Goal: Transaction & Acquisition: Book appointment/travel/reservation

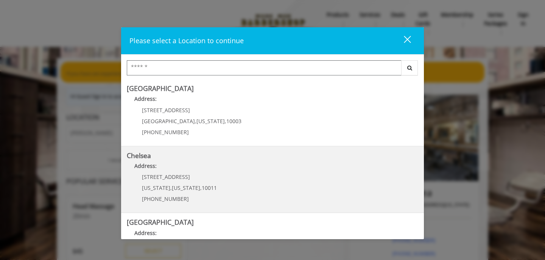
scroll to position [86, 0]
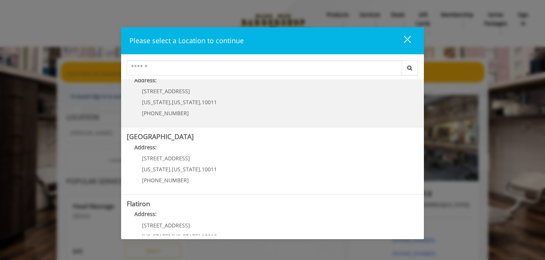
click at [213, 102] on div "169/170 W 23rd St New York , New York , 10011 (917) 639-3902" at bounding box center [174, 104] width 94 height 33
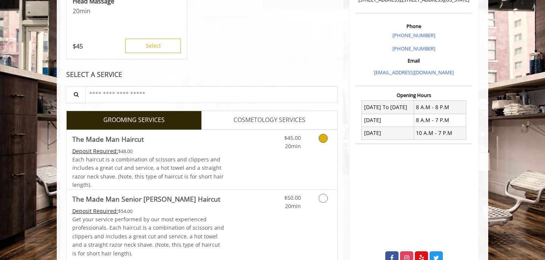
scroll to position [269, 0]
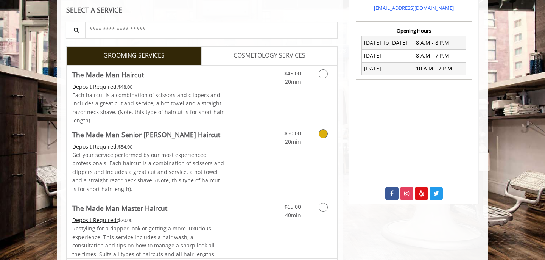
click at [151, 137] on Haircut "The Made Man Senior [PERSON_NAME] Haircut" at bounding box center [146, 134] width 148 height 11
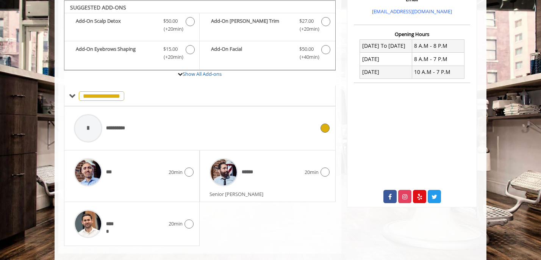
scroll to position [278, 0]
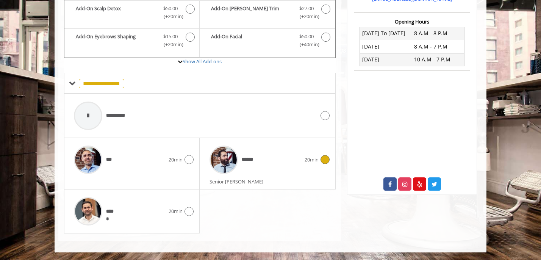
click at [309, 161] on span "20min" at bounding box center [311, 160] width 14 height 8
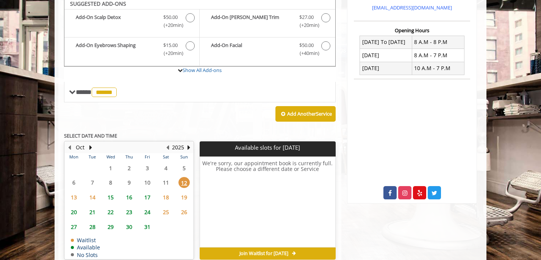
scroll to position [266, 0]
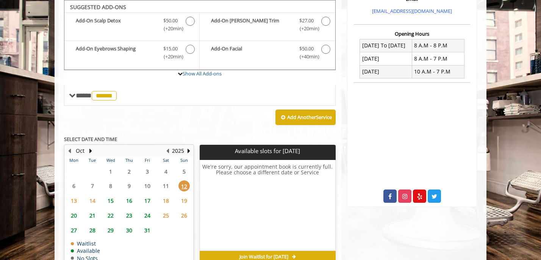
click at [75, 201] on span "13" at bounding box center [73, 200] width 11 height 11
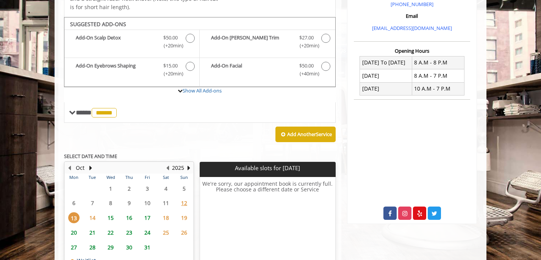
scroll to position [306, 0]
